Goal: Information Seeking & Learning: Learn about a topic

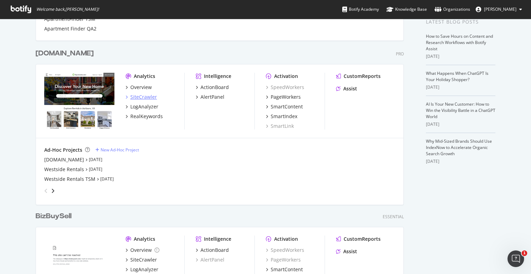
click at [135, 98] on div "SiteCrawler" at bounding box center [143, 96] width 27 height 7
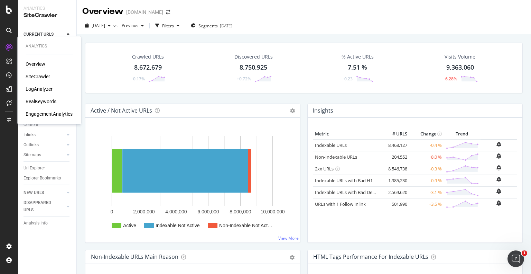
click at [33, 63] on div "Overview" at bounding box center [36, 64] width 20 height 7
